Goal: Task Accomplishment & Management: Use online tool/utility

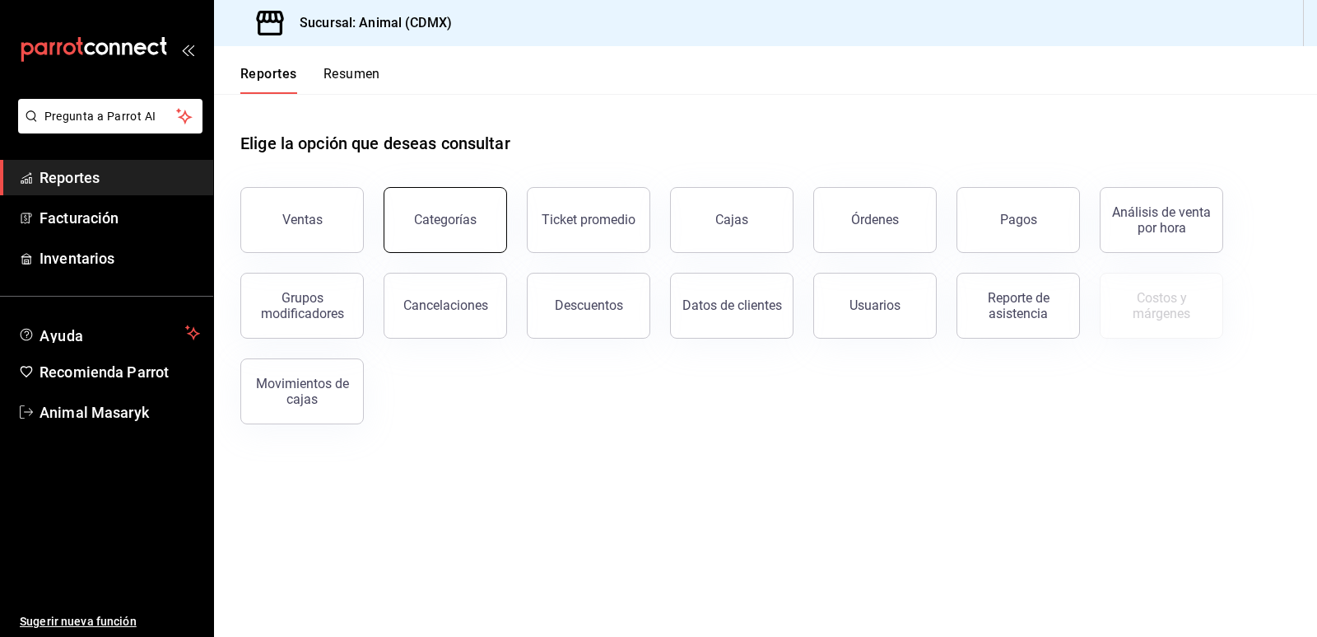
click at [431, 205] on button "Categorías" at bounding box center [446, 220] width 124 height 66
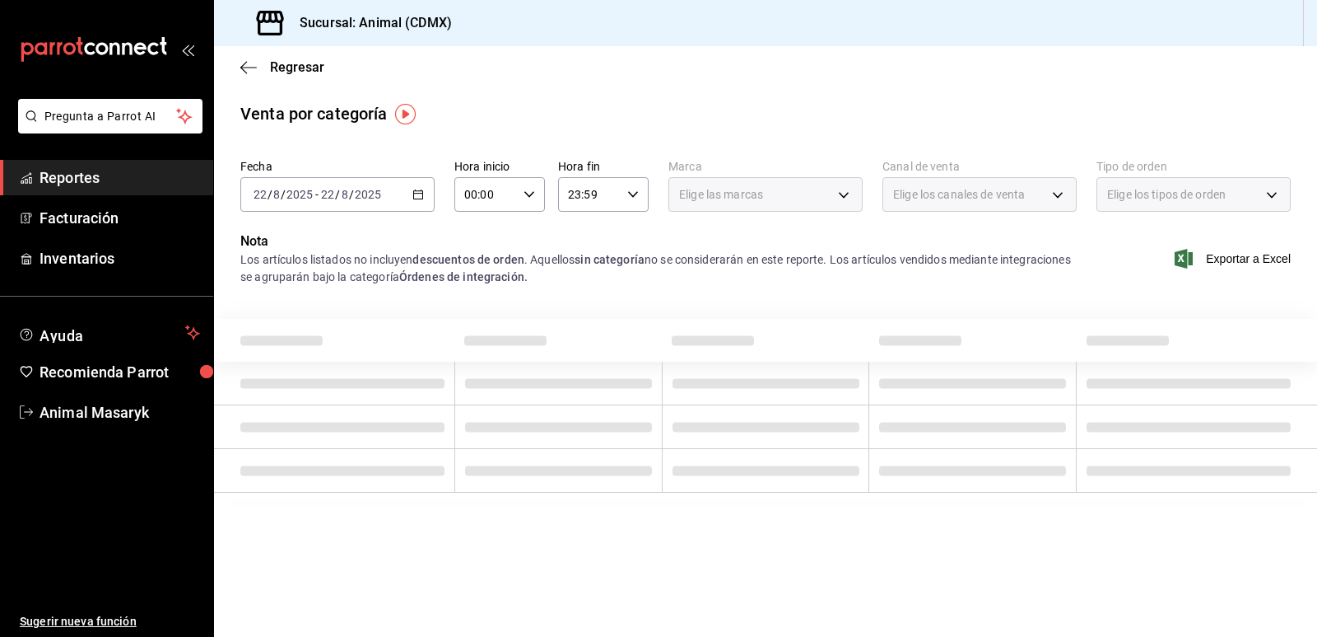
click at [415, 192] on icon "button" at bounding box center [419, 195] width 12 height 12
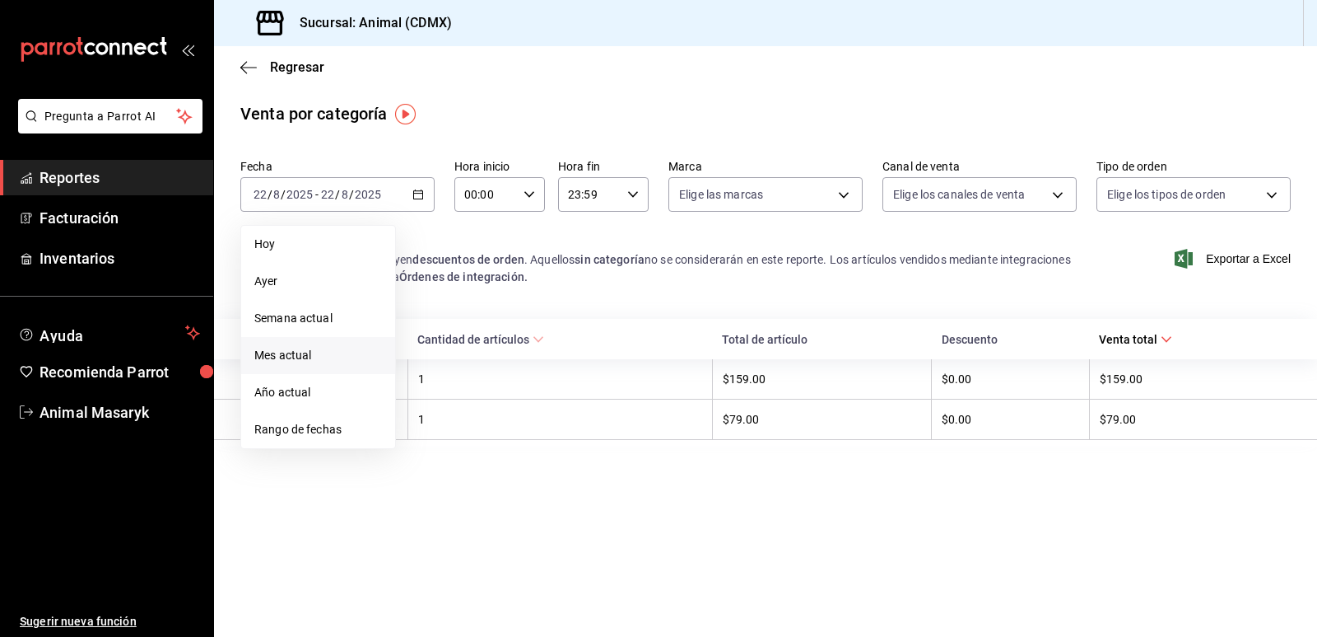
click at [313, 354] on span "Mes actual" at bounding box center [318, 355] width 128 height 17
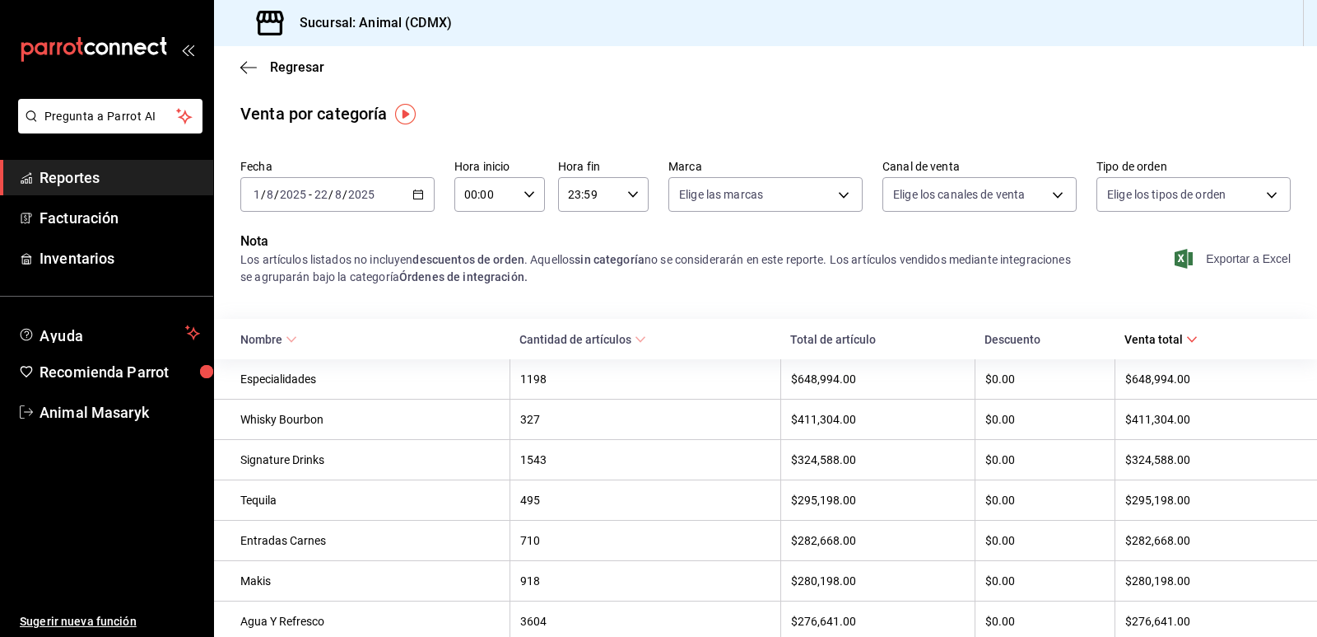
click at [1266, 259] on span "Exportar a Excel" at bounding box center [1234, 259] width 113 height 20
